Goal: Task Accomplishment & Management: Manage account settings

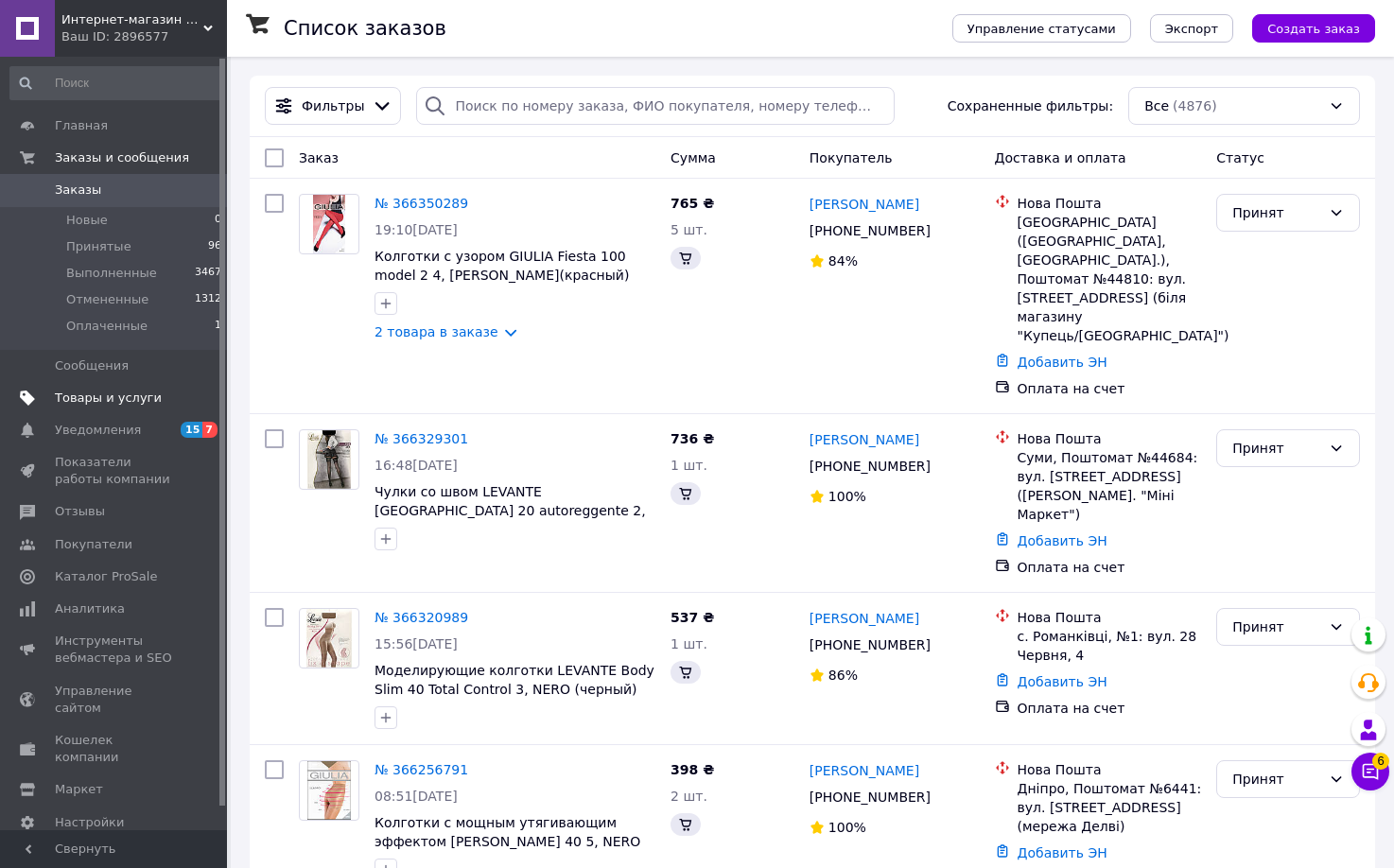
click at [94, 390] on span "Товары и услуги" at bounding box center [108, 398] width 107 height 17
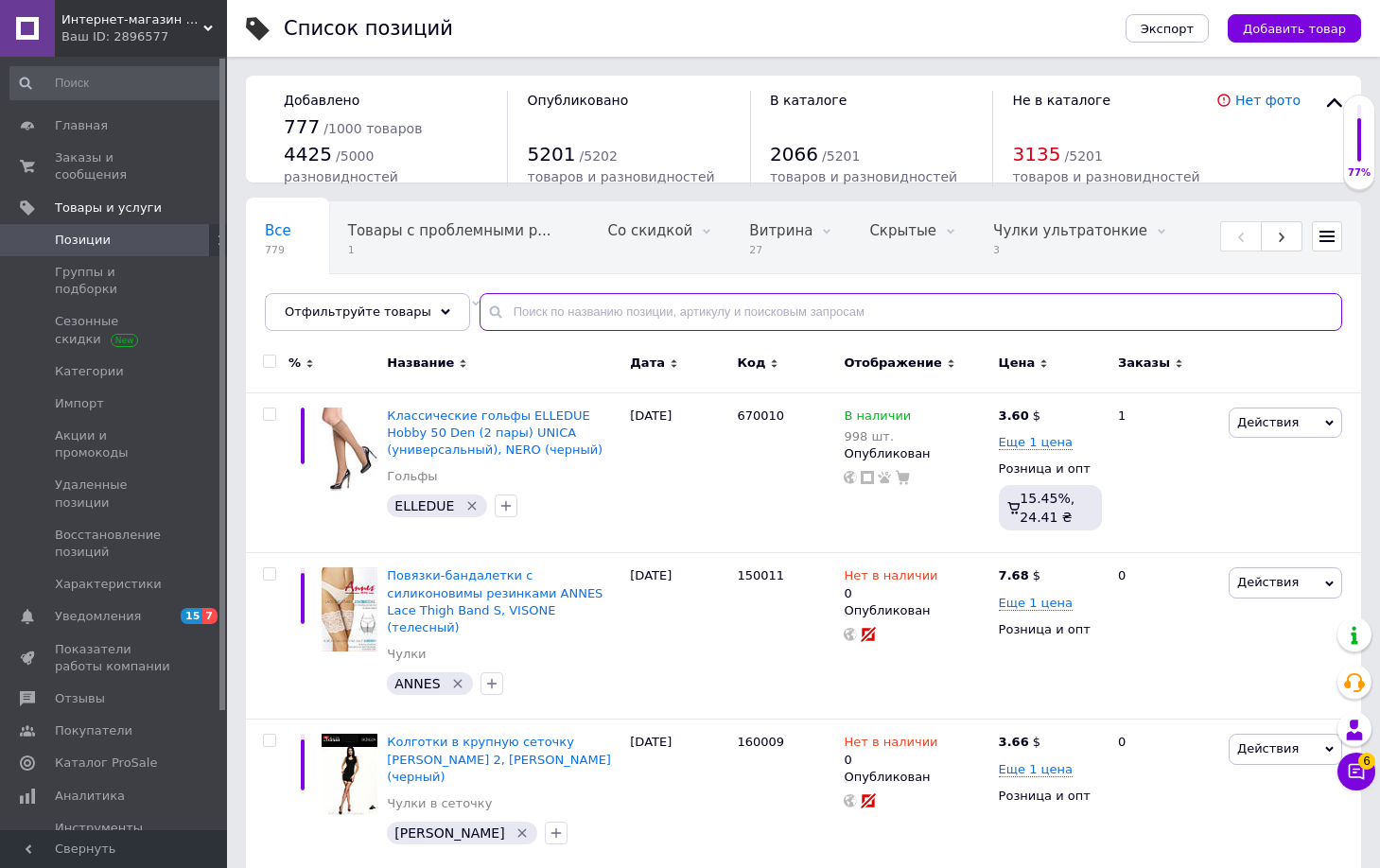
click at [505, 313] on input "text" at bounding box center [911, 311] width 863 height 38
paste input "[PERSON_NAME] Touch 180"
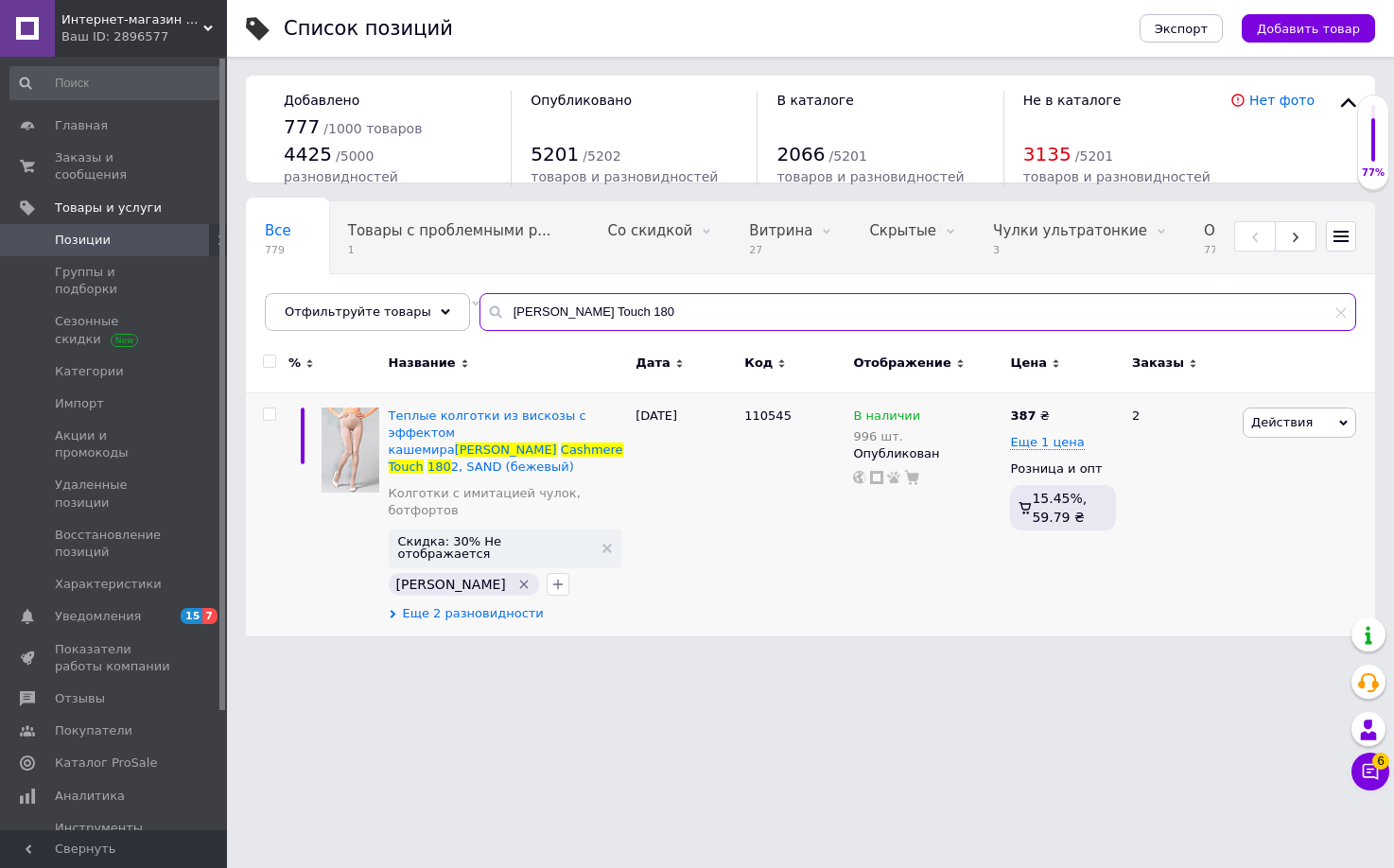
type input "[PERSON_NAME] Touch 180"
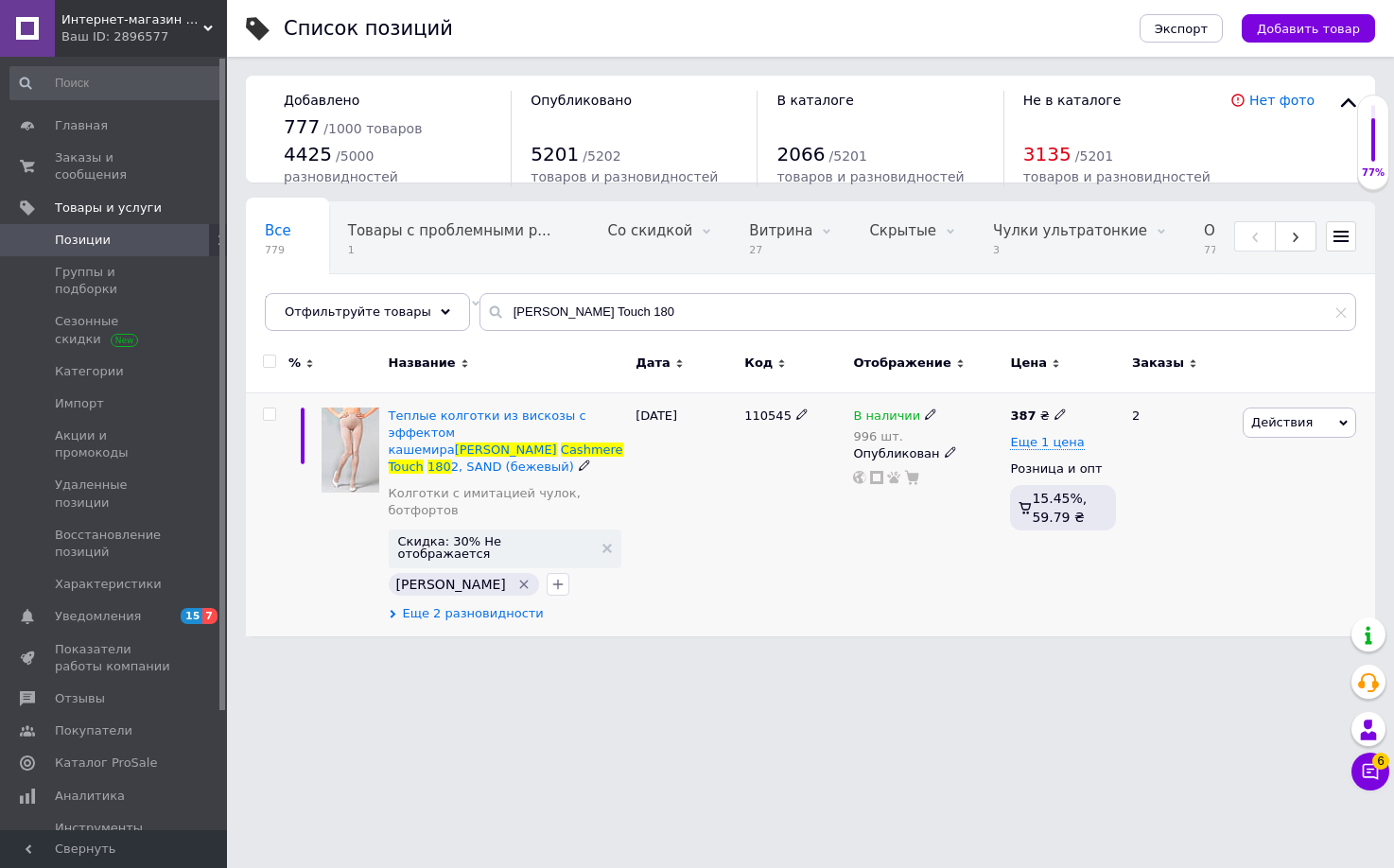
click at [473, 605] on span "Еще 2 разновидности" at bounding box center [474, 614] width 141 height 17
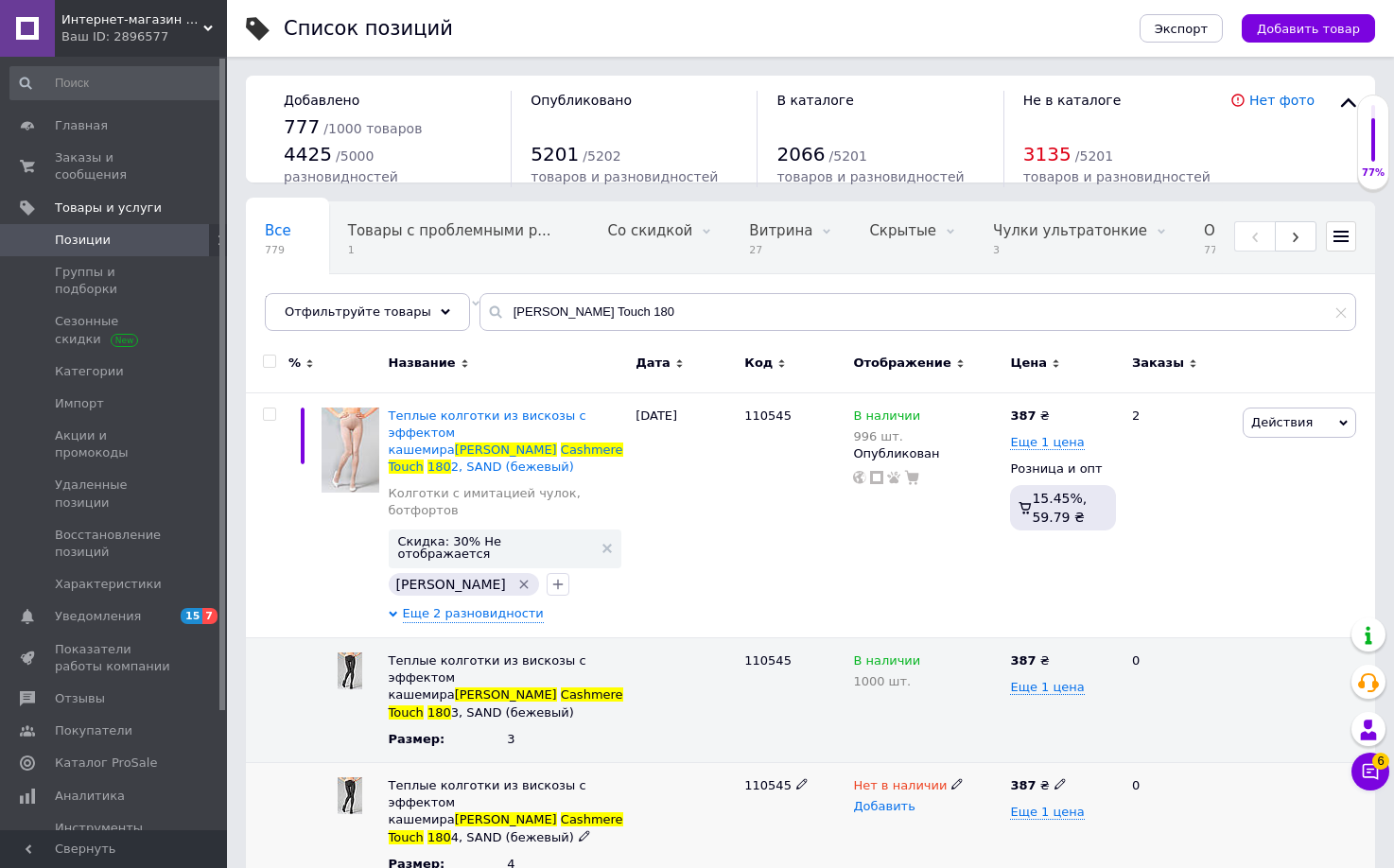
click at [886, 799] on span "Добавить" at bounding box center [884, 807] width 62 height 15
click at [909, 778] on span "Нет в наличии" at bounding box center [899, 788] width 94 height 20
click at [912, 808] on li "В наличии" at bounding box center [921, 821] width 154 height 26
click at [878, 799] on span "Добавить" at bounding box center [884, 807] width 62 height 15
type input "1000"
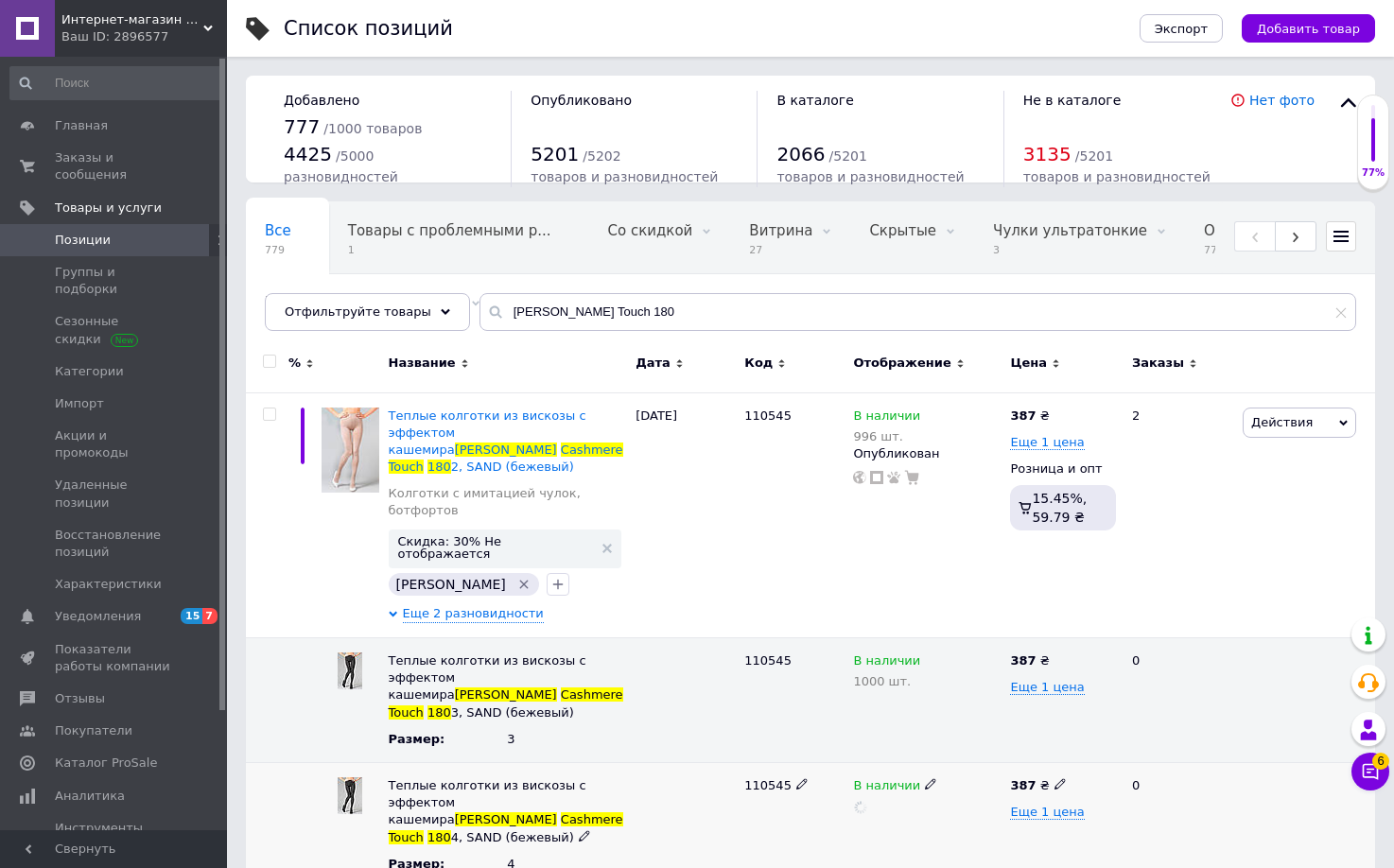
click at [802, 765] on div "110545" at bounding box center [794, 824] width 108 height 124
